Goal: Information Seeking & Learning: Learn about a topic

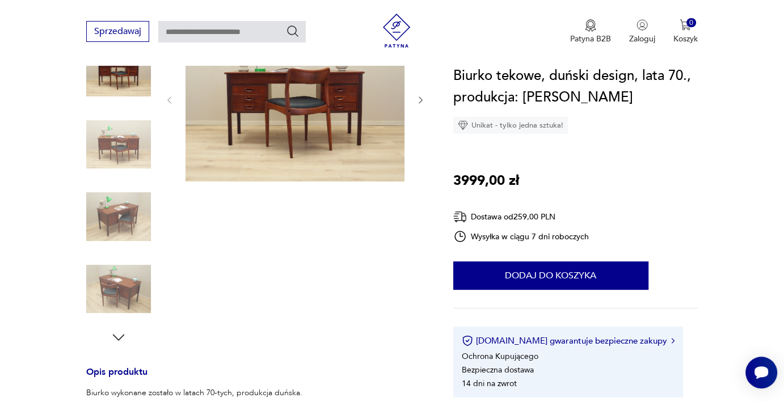
click at [327, 105] on img at bounding box center [294, 99] width 219 height 165
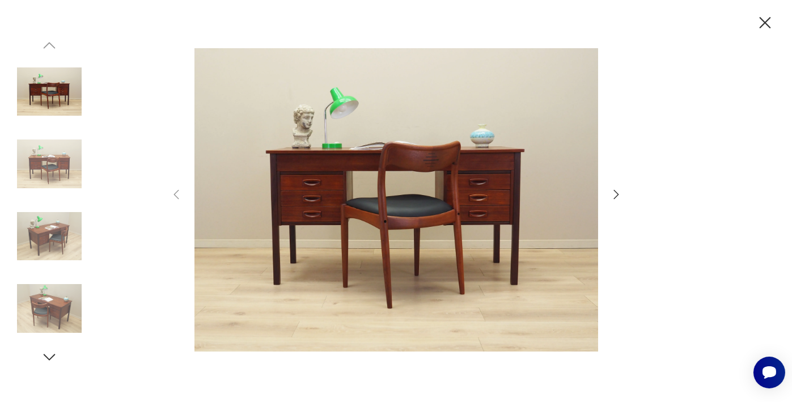
click at [614, 197] on icon "button" at bounding box center [617, 195] width 14 height 14
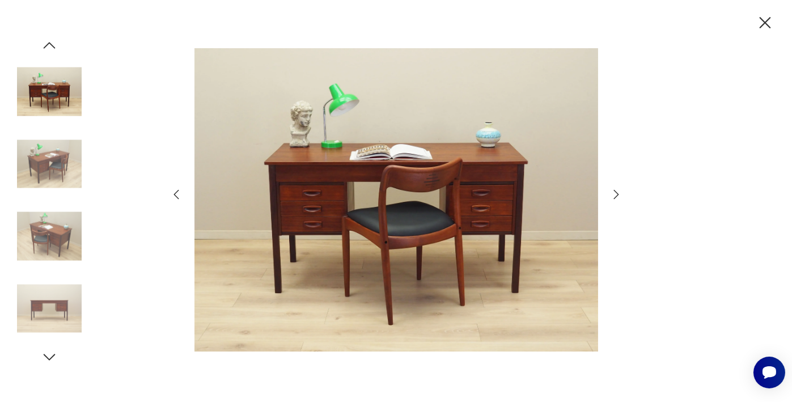
click at [614, 197] on icon "button" at bounding box center [617, 195] width 14 height 14
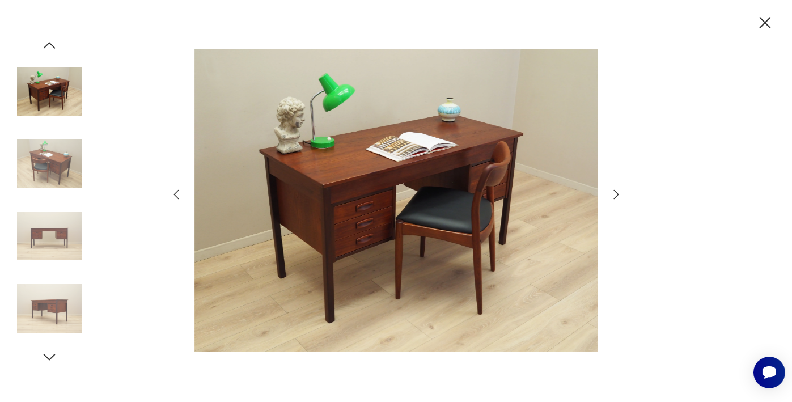
click at [614, 197] on icon "button" at bounding box center [617, 195] width 14 height 14
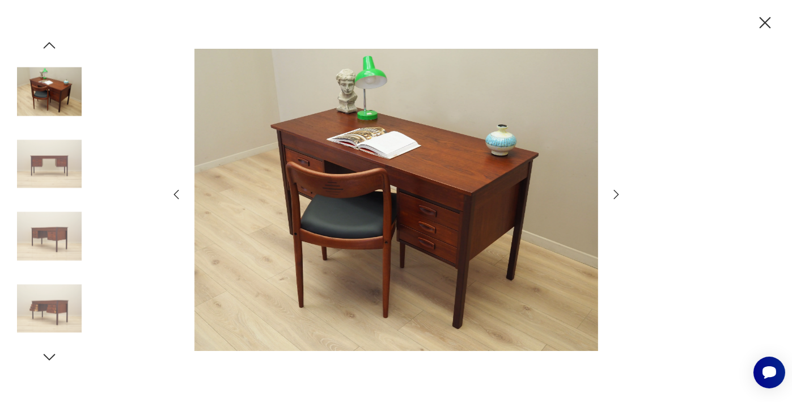
click at [614, 197] on icon "button" at bounding box center [617, 195] width 14 height 14
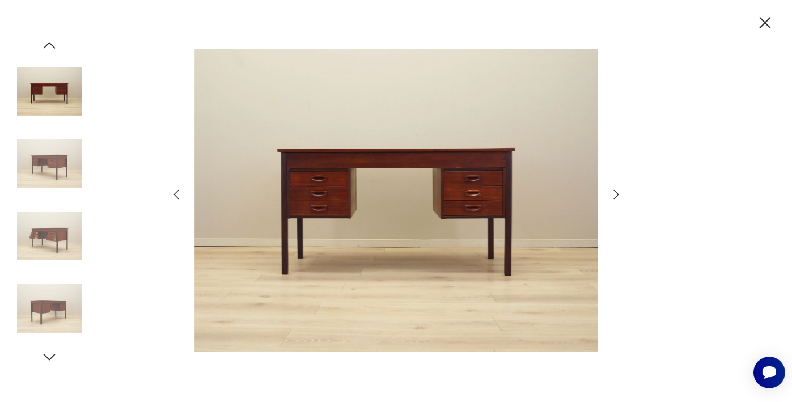
click at [619, 193] on icon "button" at bounding box center [617, 195] width 14 height 14
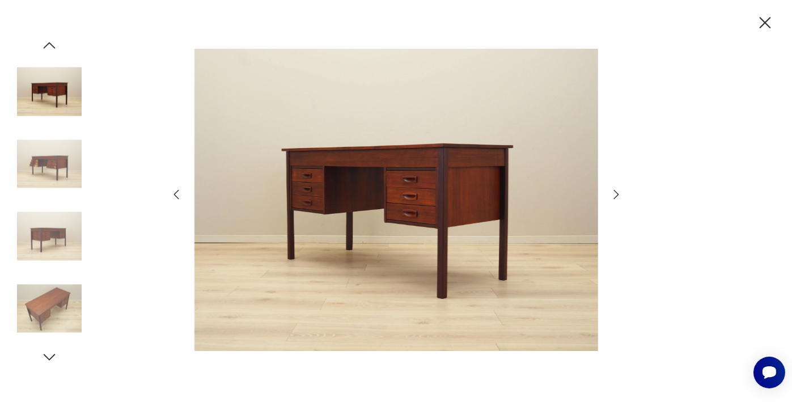
click at [619, 193] on icon "button" at bounding box center [617, 195] width 14 height 14
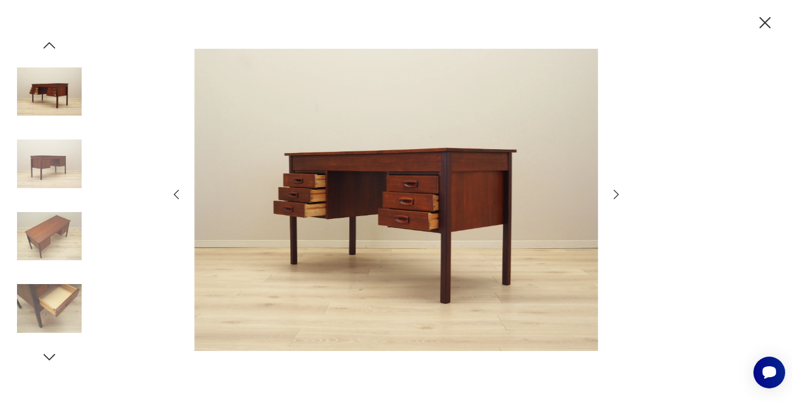
click at [619, 193] on icon "button" at bounding box center [617, 195] width 14 height 14
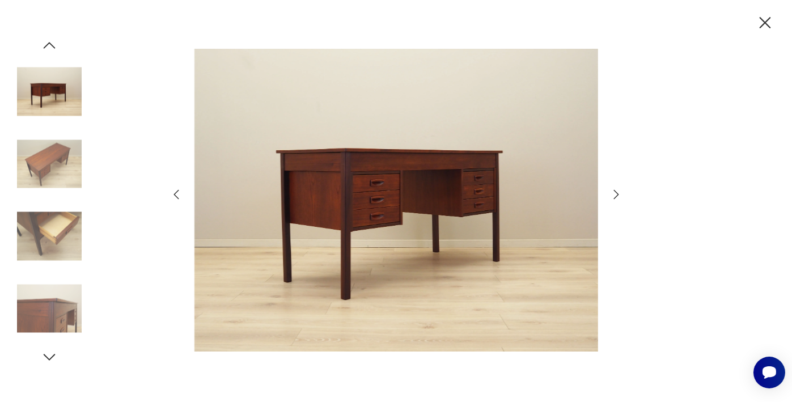
click at [619, 193] on icon "button" at bounding box center [617, 195] width 14 height 14
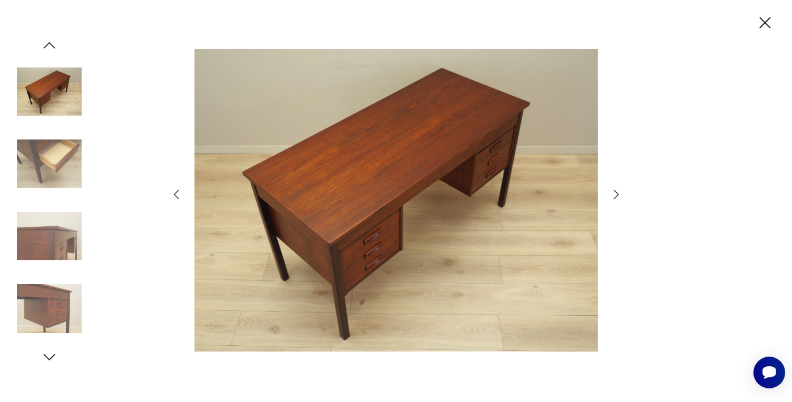
click at [619, 193] on icon "button" at bounding box center [617, 195] width 14 height 14
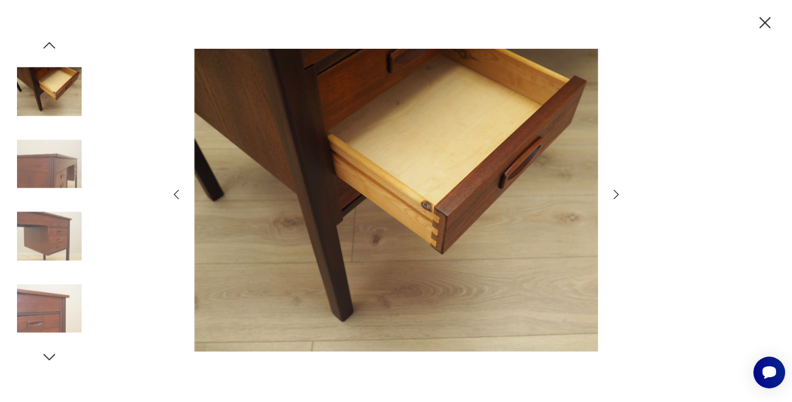
click at [619, 193] on icon "button" at bounding box center [617, 195] width 14 height 14
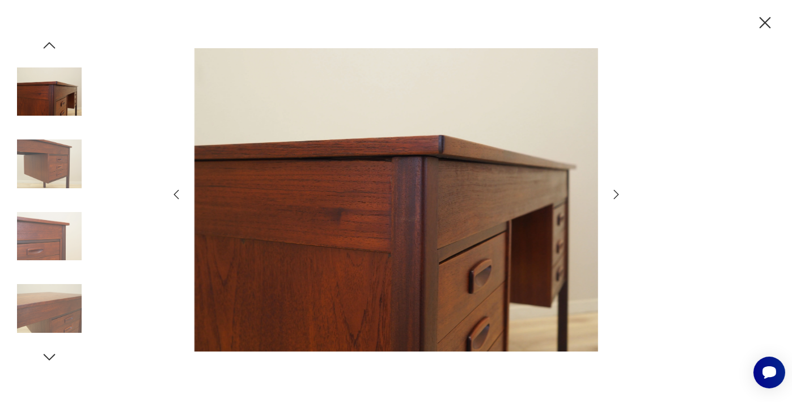
click at [619, 193] on icon "button" at bounding box center [617, 195] width 14 height 14
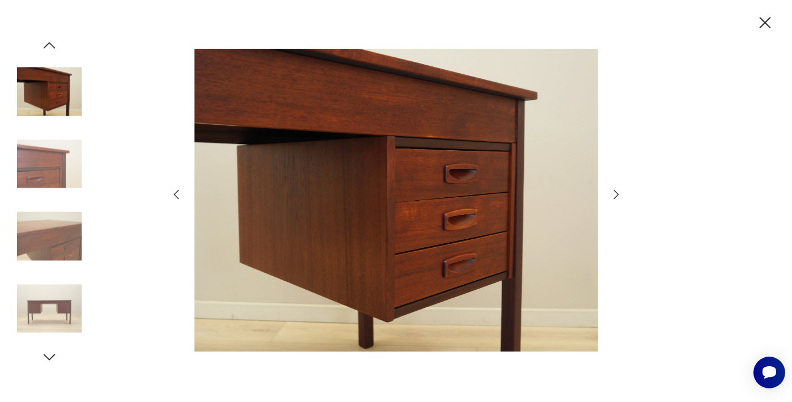
click at [735, 24] on div at bounding box center [396, 201] width 792 height 402
click at [765, 25] on icon "button" at bounding box center [766, 23] width 20 height 20
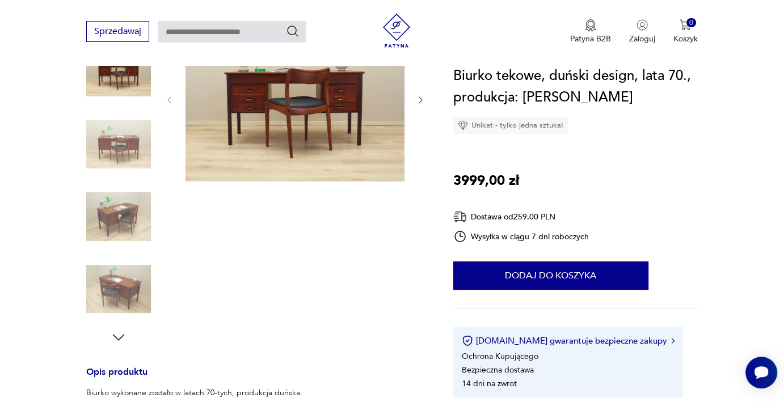
click at [343, 279] on div at bounding box center [295, 181] width 261 height 329
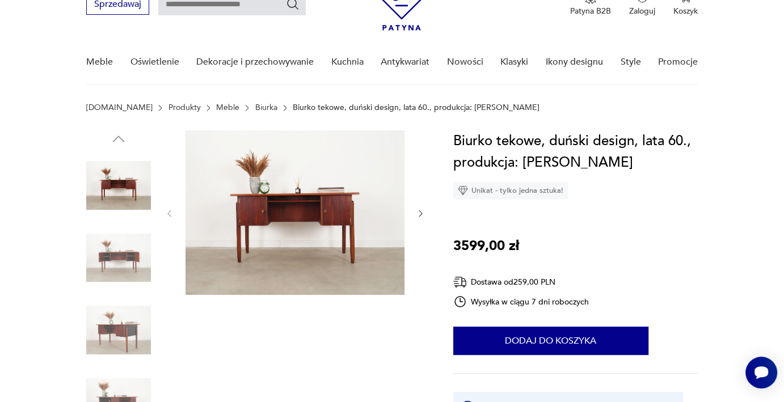
click at [109, 243] on img at bounding box center [118, 258] width 65 height 65
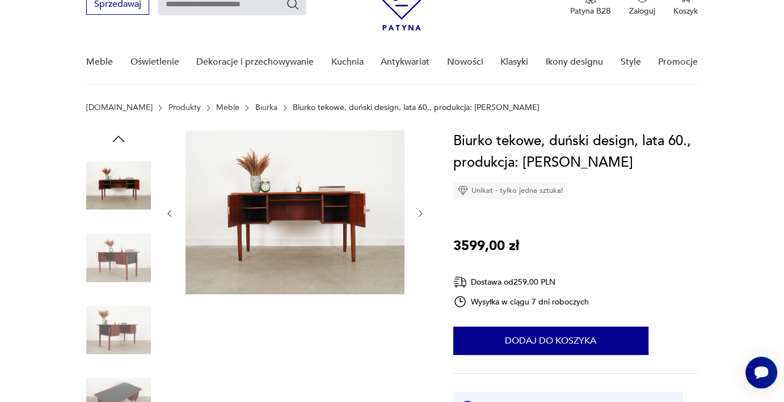
click at [277, 213] on img at bounding box center [294, 212] width 219 height 164
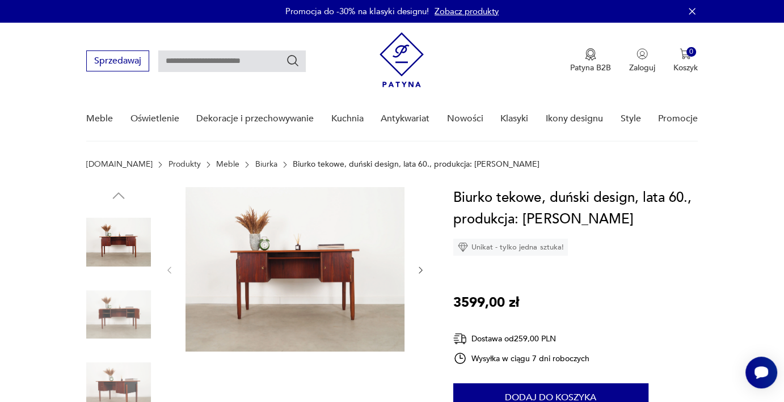
click at [127, 310] on img at bounding box center [118, 314] width 65 height 65
